Goal: Download file/media

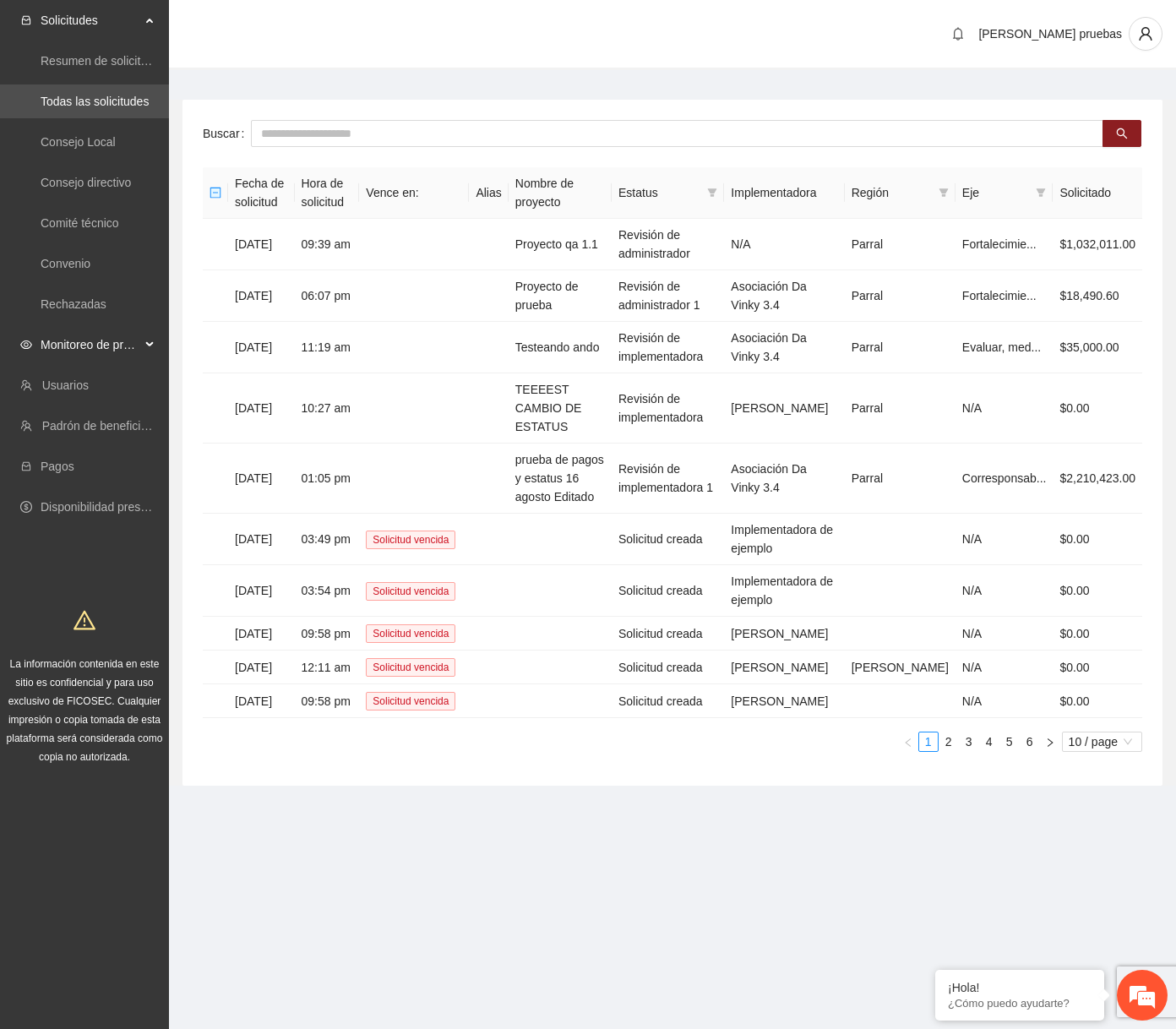
click at [119, 351] on span "Monitoreo de proyectos" at bounding box center [90, 344] width 100 height 33
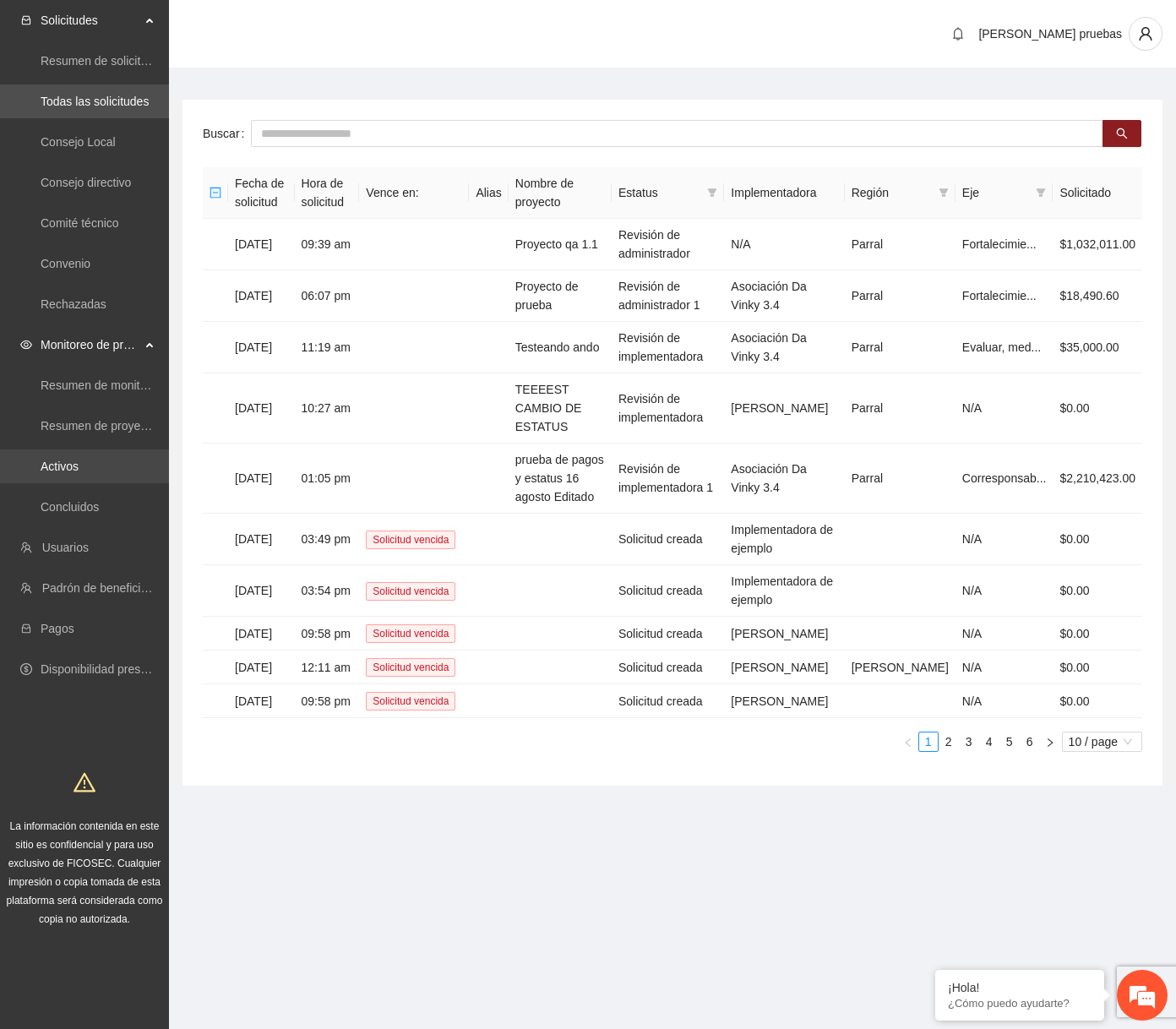
click at [79, 473] on link "Activos" at bounding box center [59, 466] width 38 height 14
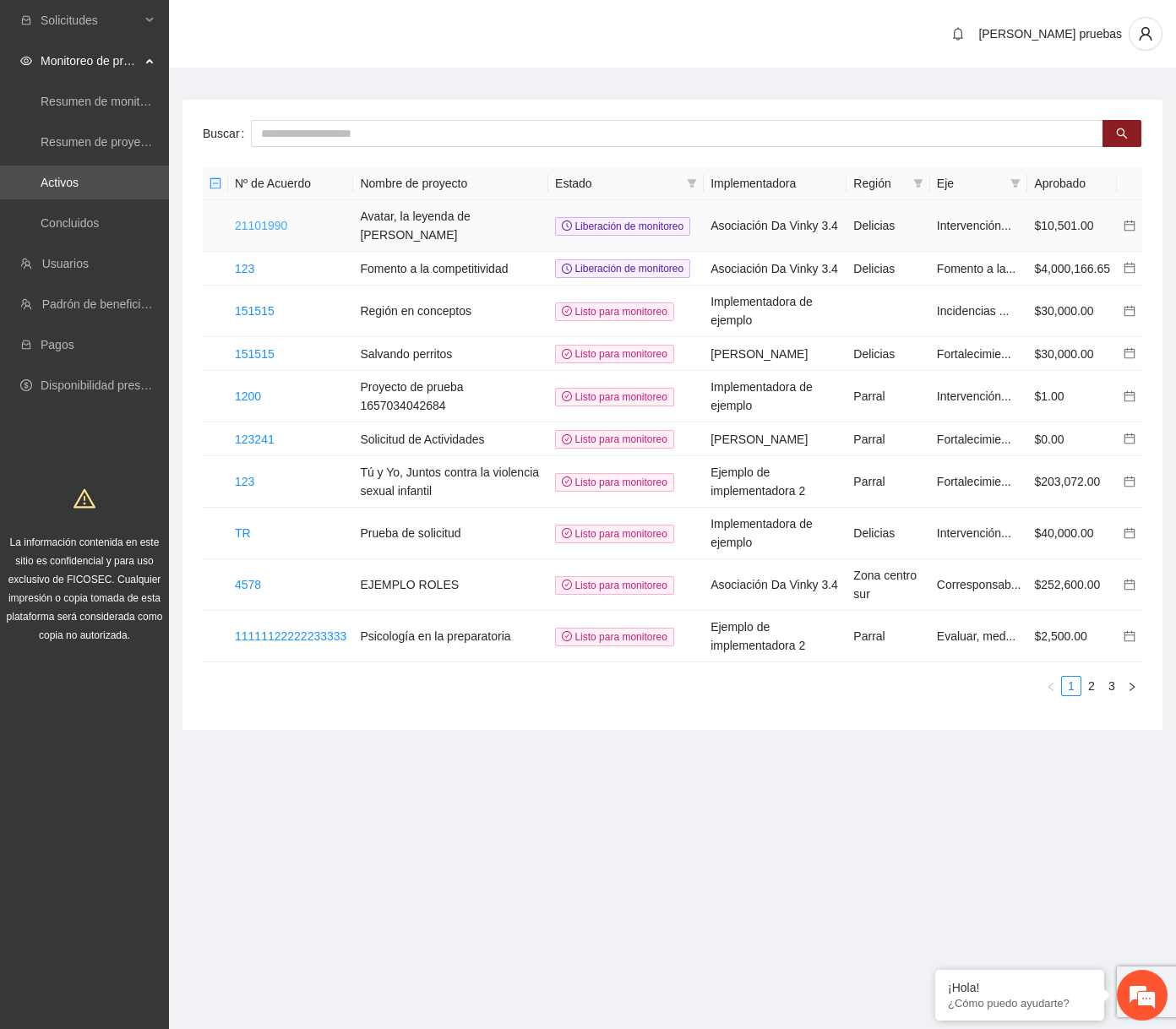
click at [286, 226] on link "21101990" at bounding box center [261, 226] width 52 height 14
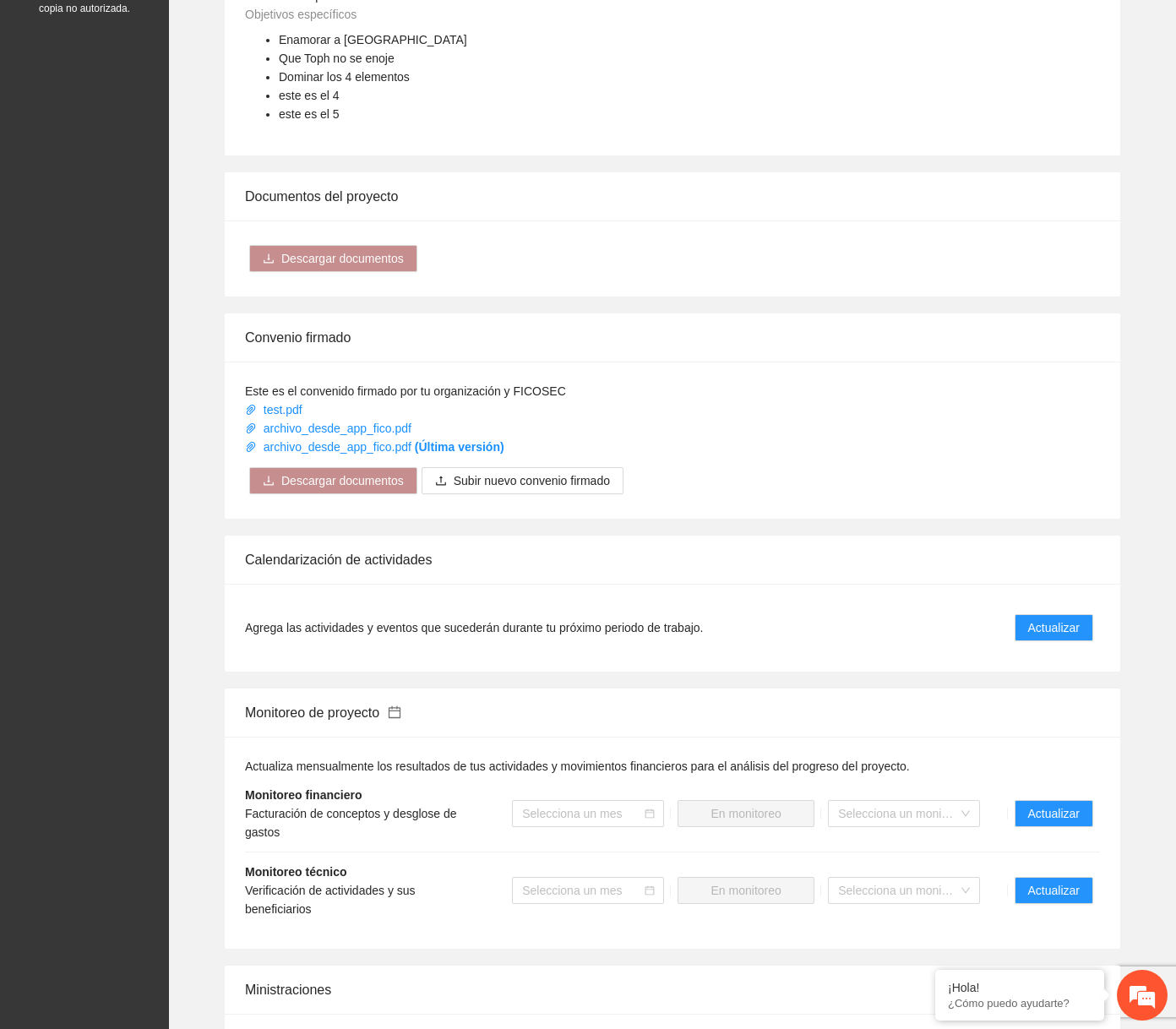
scroll to position [814, 0]
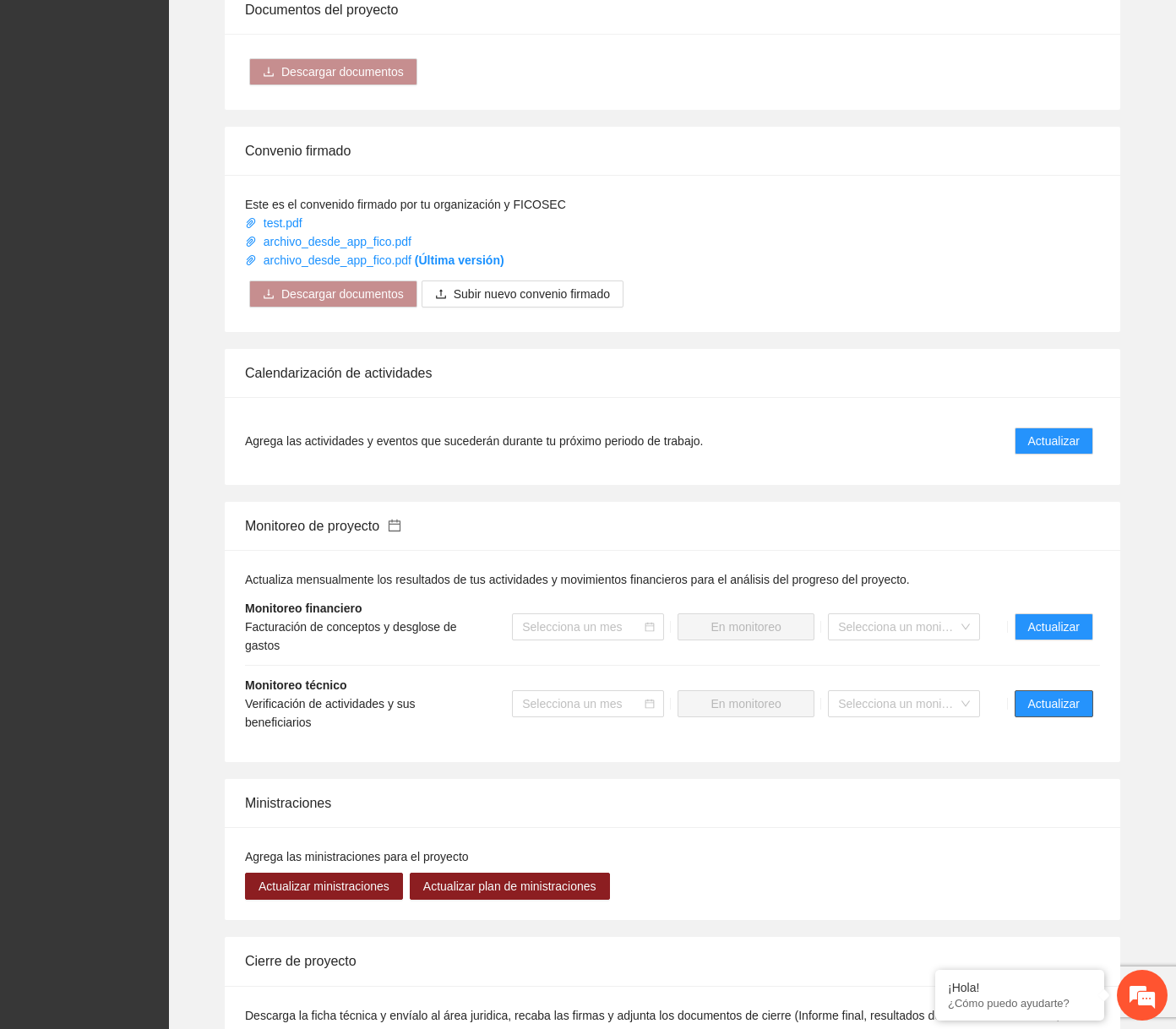
click at [1063, 703] on span "Actualizar" at bounding box center [1054, 704] width 52 height 19
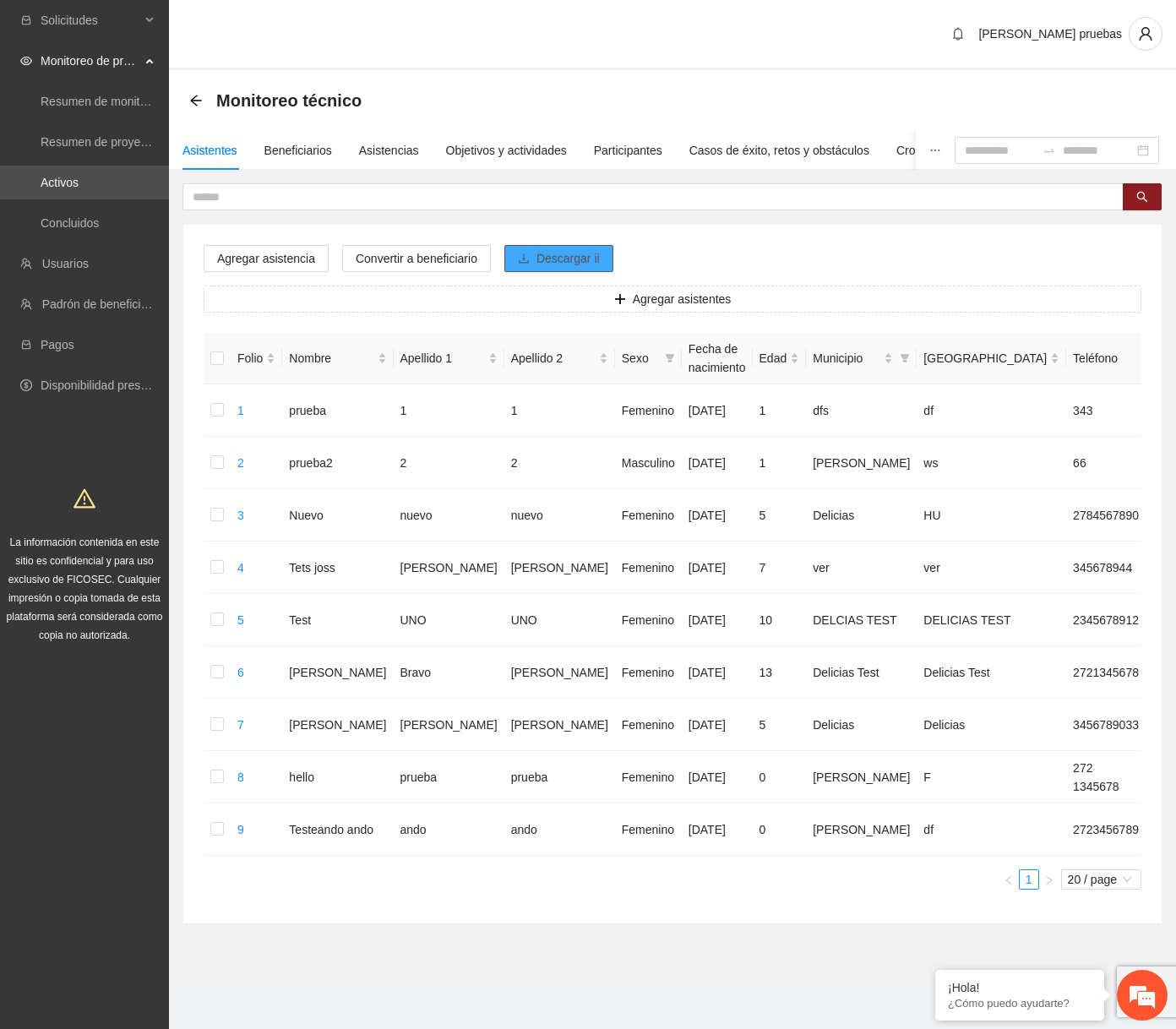
click at [572, 264] on span "Descargar ii" at bounding box center [568, 258] width 64 height 19
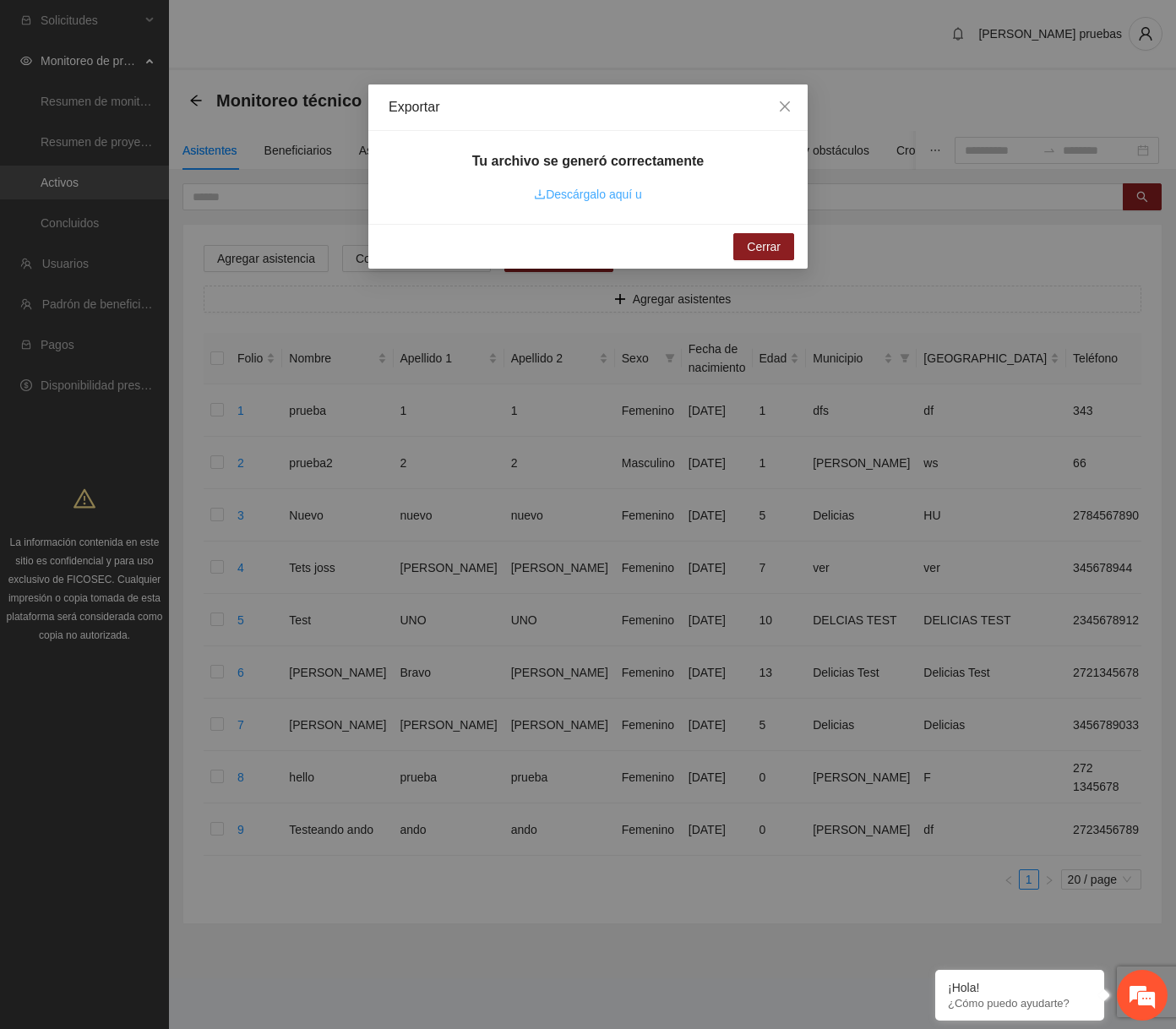
click at [610, 198] on link "Descárgalo aquí u" at bounding box center [588, 194] width 108 height 14
click at [784, 115] on span "Close" at bounding box center [785, 106] width 45 height 45
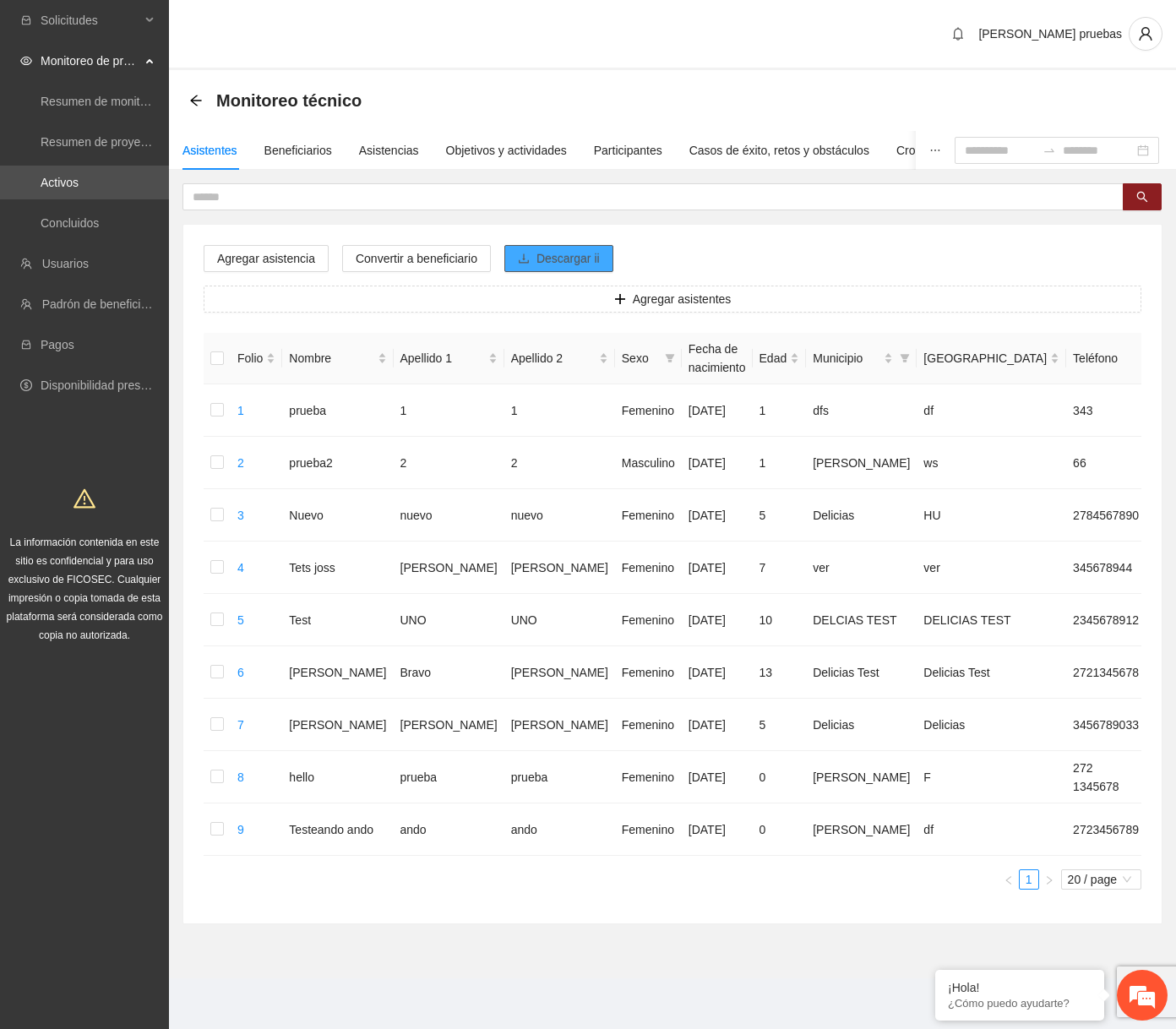
click at [599, 263] on span "Descargar ii" at bounding box center [568, 258] width 64 height 19
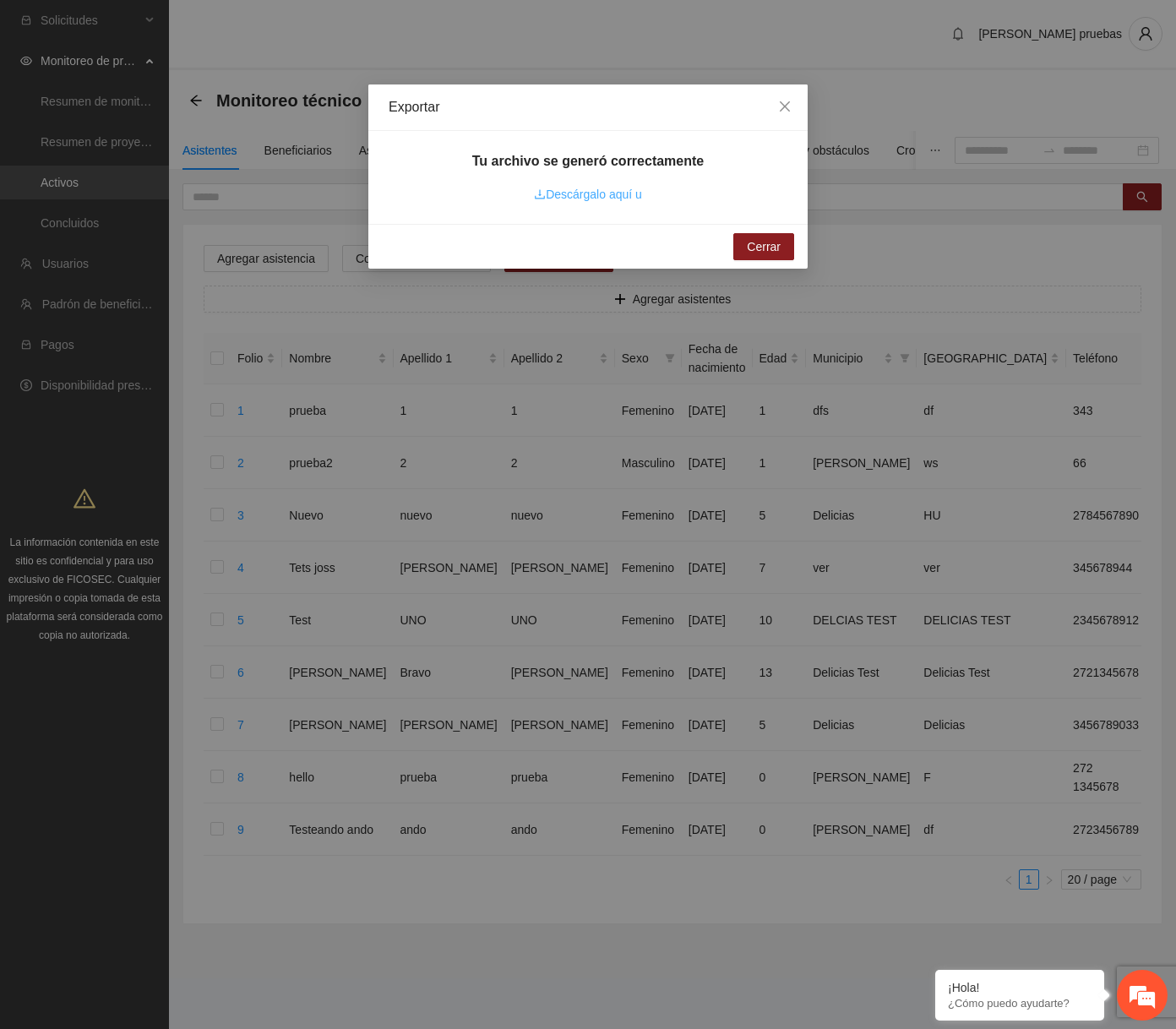
click at [627, 197] on link "Descárgalo aquí u" at bounding box center [588, 194] width 108 height 14
click at [781, 118] on span "Close" at bounding box center [785, 106] width 45 height 45
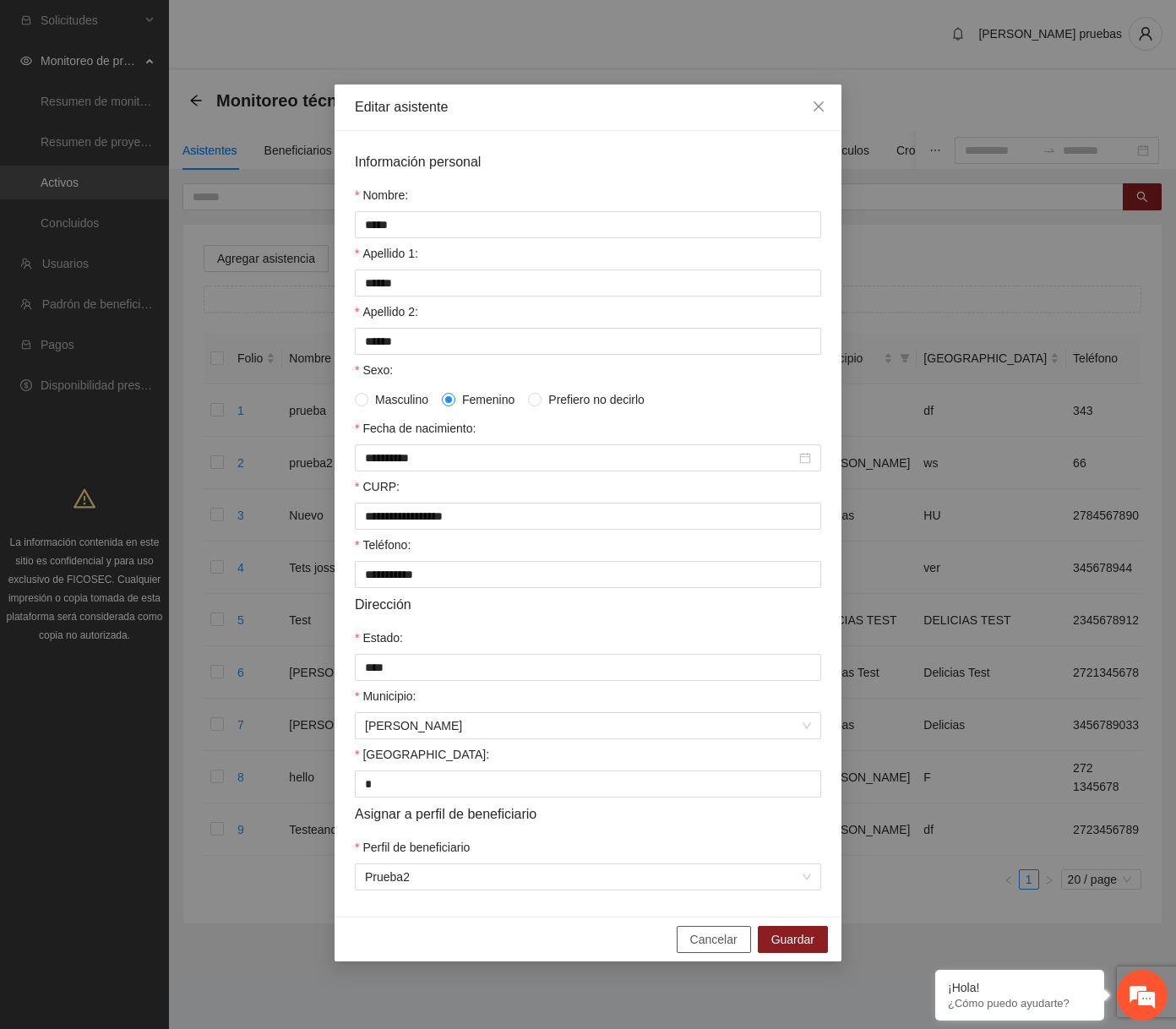
click at [730, 948] on span "Cancelar" at bounding box center [713, 940] width 47 height 19
